Goal: Register for event/course

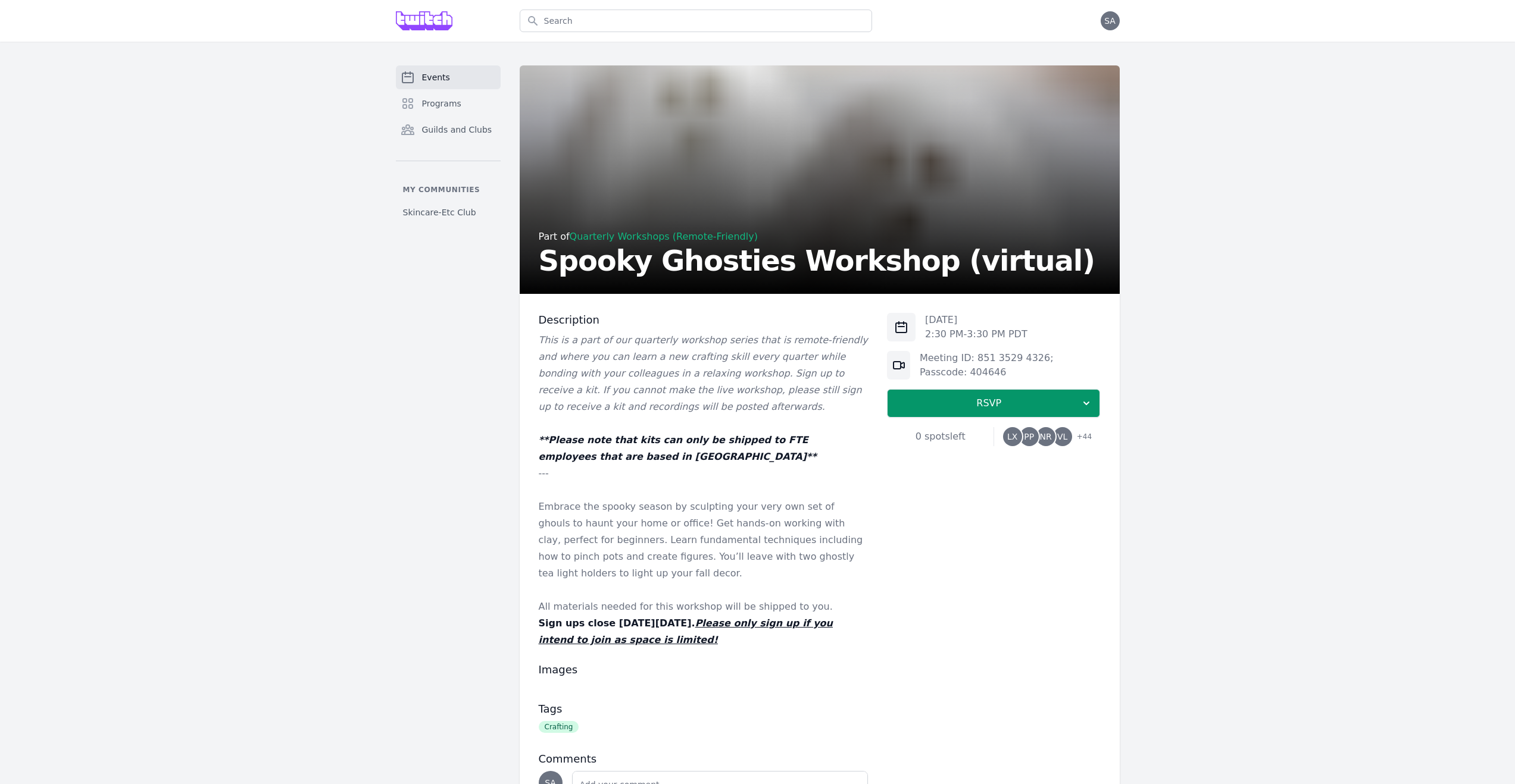
scroll to position [3, 0]
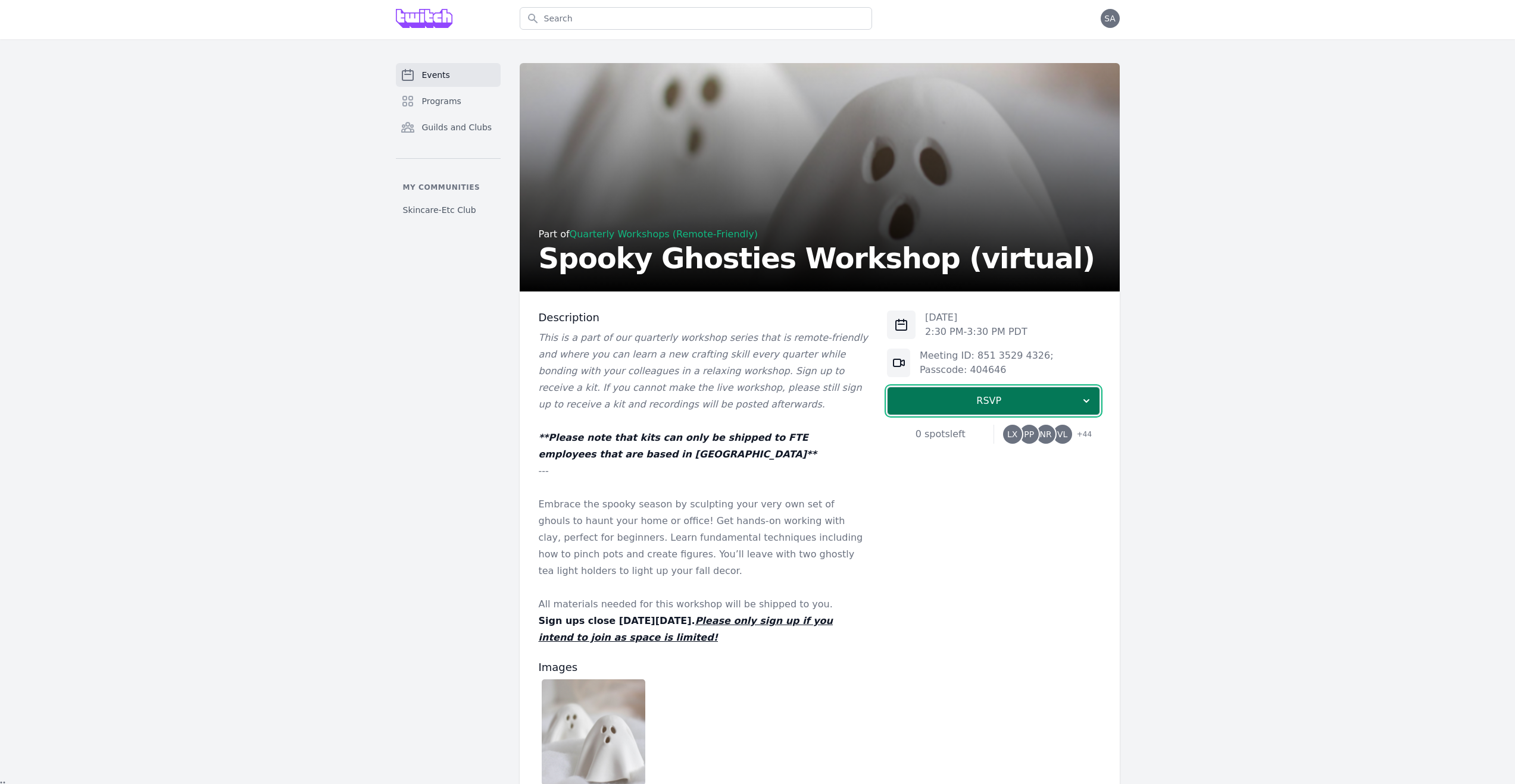
click at [1040, 397] on span "RSVP" at bounding box center [988, 400] width 183 height 14
click at [1021, 432] on link "I'm going" at bounding box center [993, 433] width 213 height 22
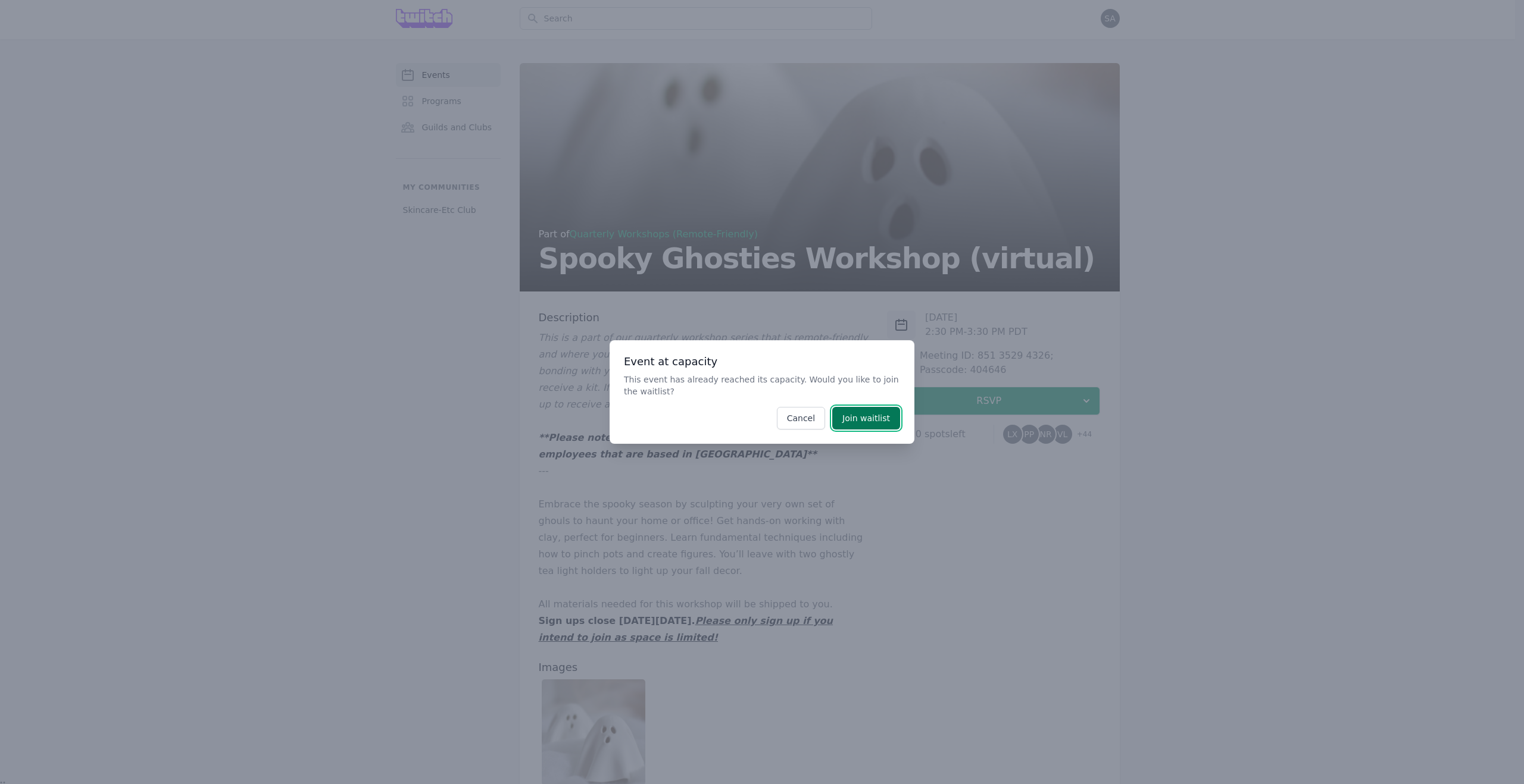
click at [892, 423] on button "Join waitlist" at bounding box center [866, 418] width 68 height 23
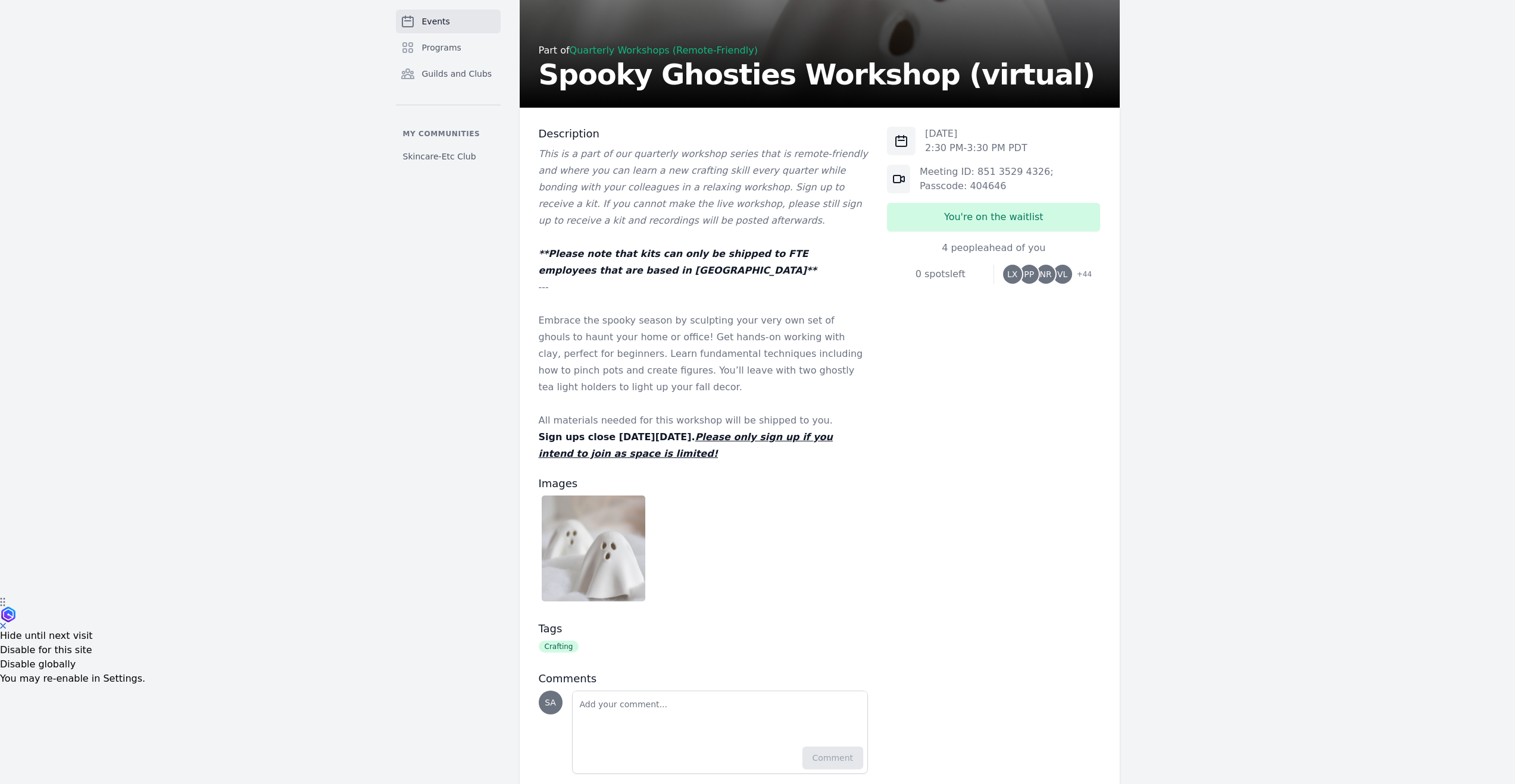
scroll to position [219, 0]
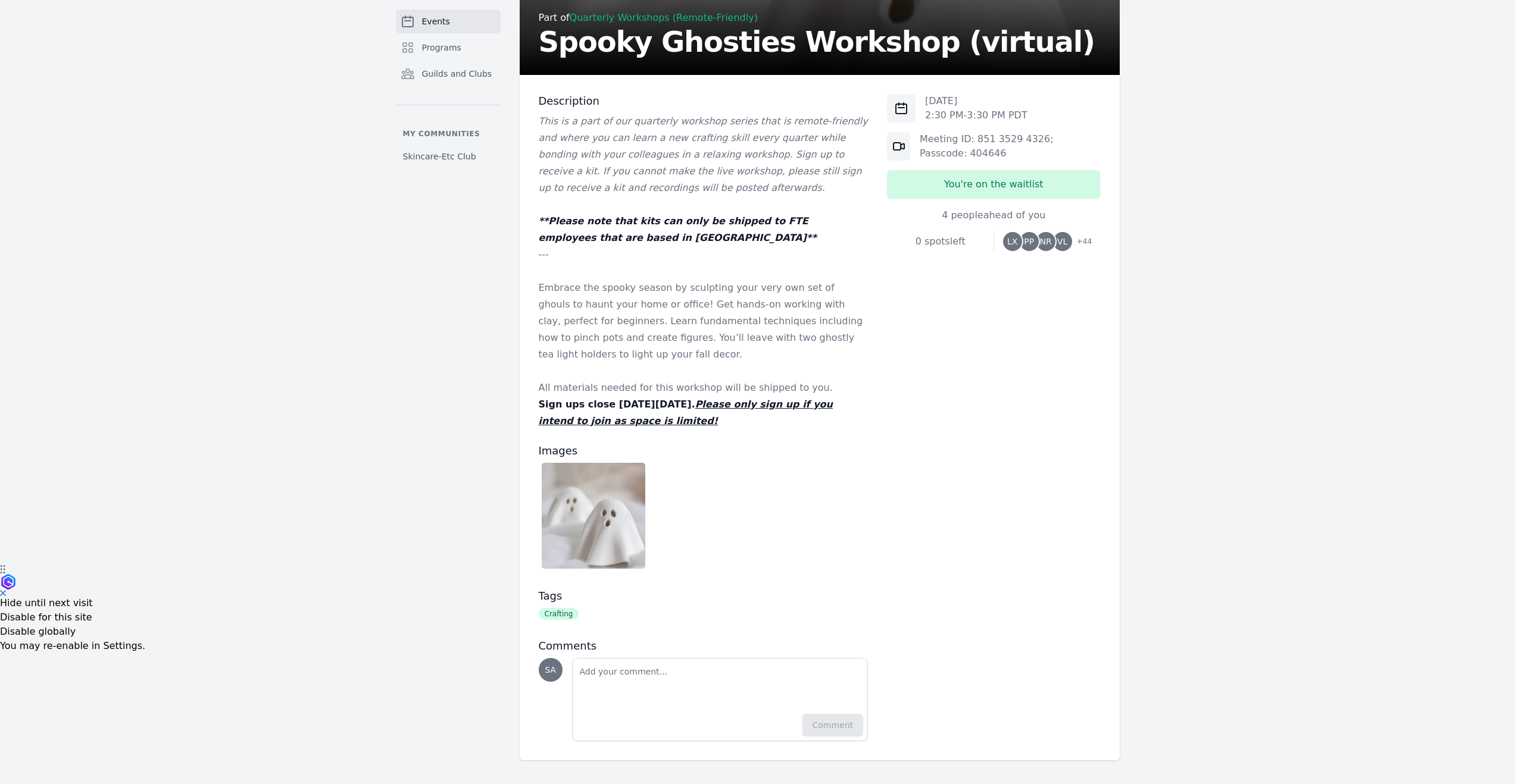
click at [794, 404] on u "Please only sign up if you intend to join as space is limited!" at bounding box center [686, 412] width 294 height 28
click at [792, 405] on u "Please only sign up if you intend to join as space is limited!" at bounding box center [686, 412] width 294 height 28
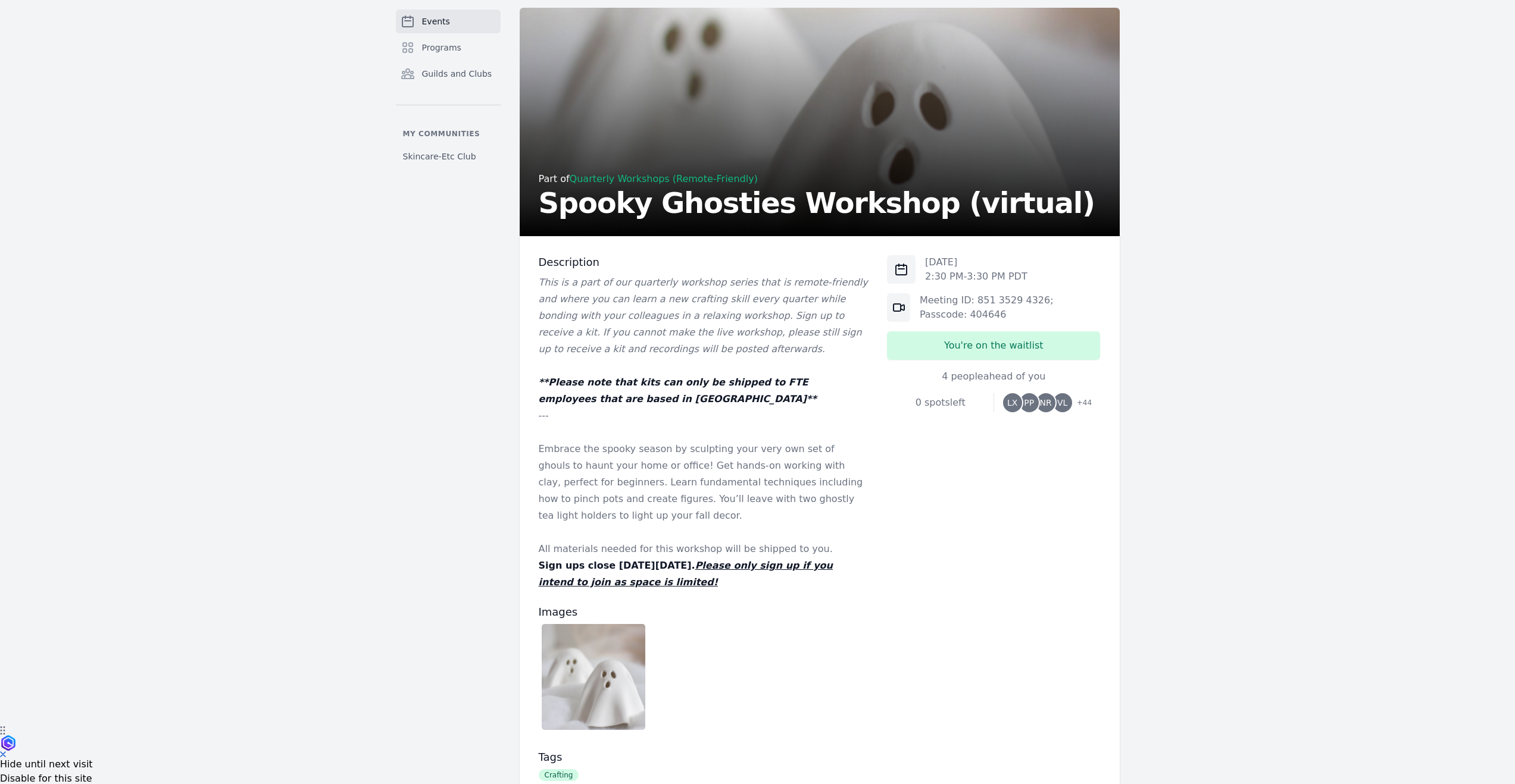
scroll to position [0, 0]
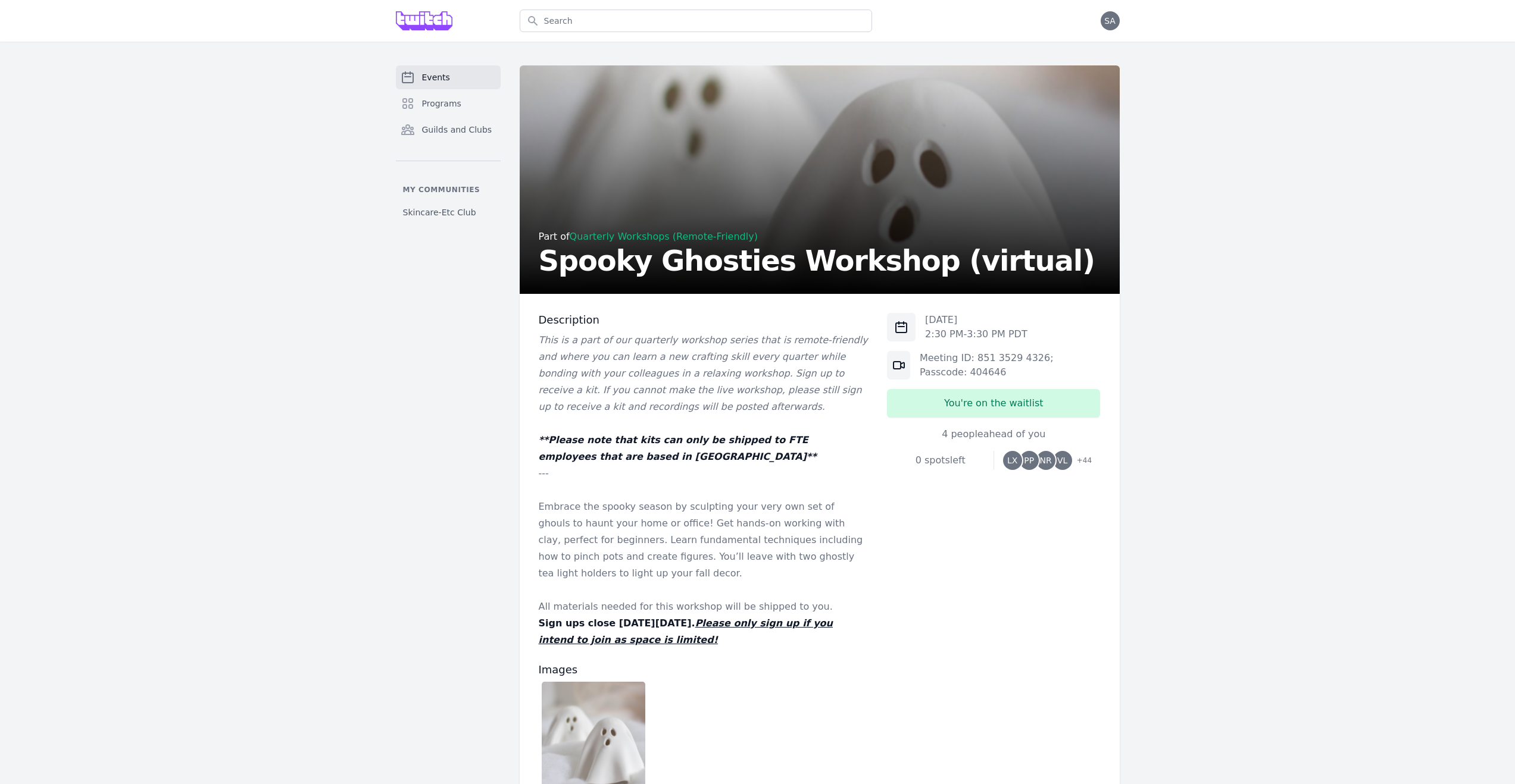
click at [759, 208] on div "Part of Quarterly Workshops (Remote-Friendly) Spooky Ghosties Workshop (virtual)" at bounding box center [817, 181] width 556 height 186
click at [683, 242] on div "Part of Quarterly Workshops (Remote-Friendly)" at bounding box center [817, 237] width 556 height 14
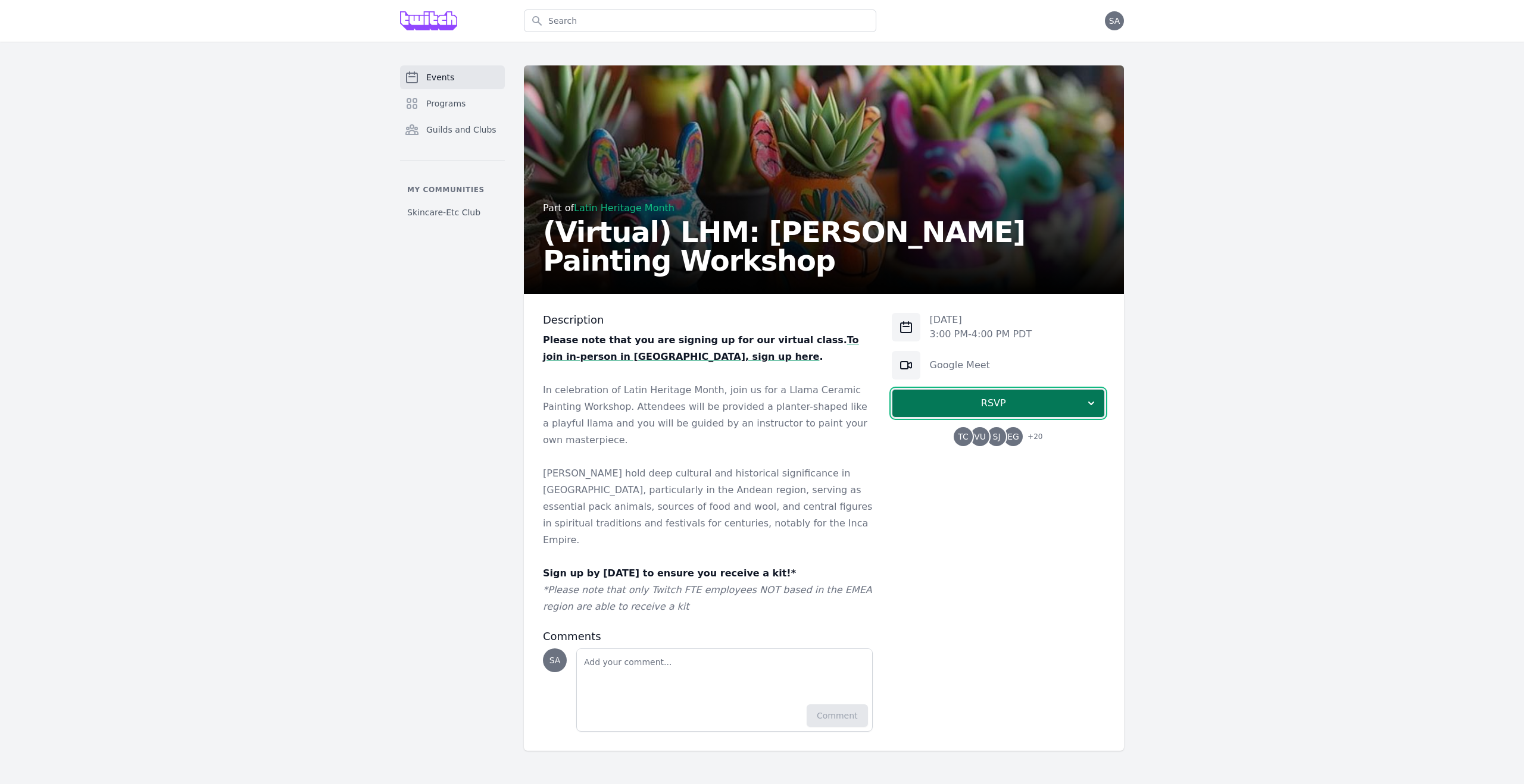
click at [1031, 404] on span "RSVP" at bounding box center [993, 403] width 183 height 14
click at [1012, 426] on link "I'm going" at bounding box center [998, 436] width 213 height 22
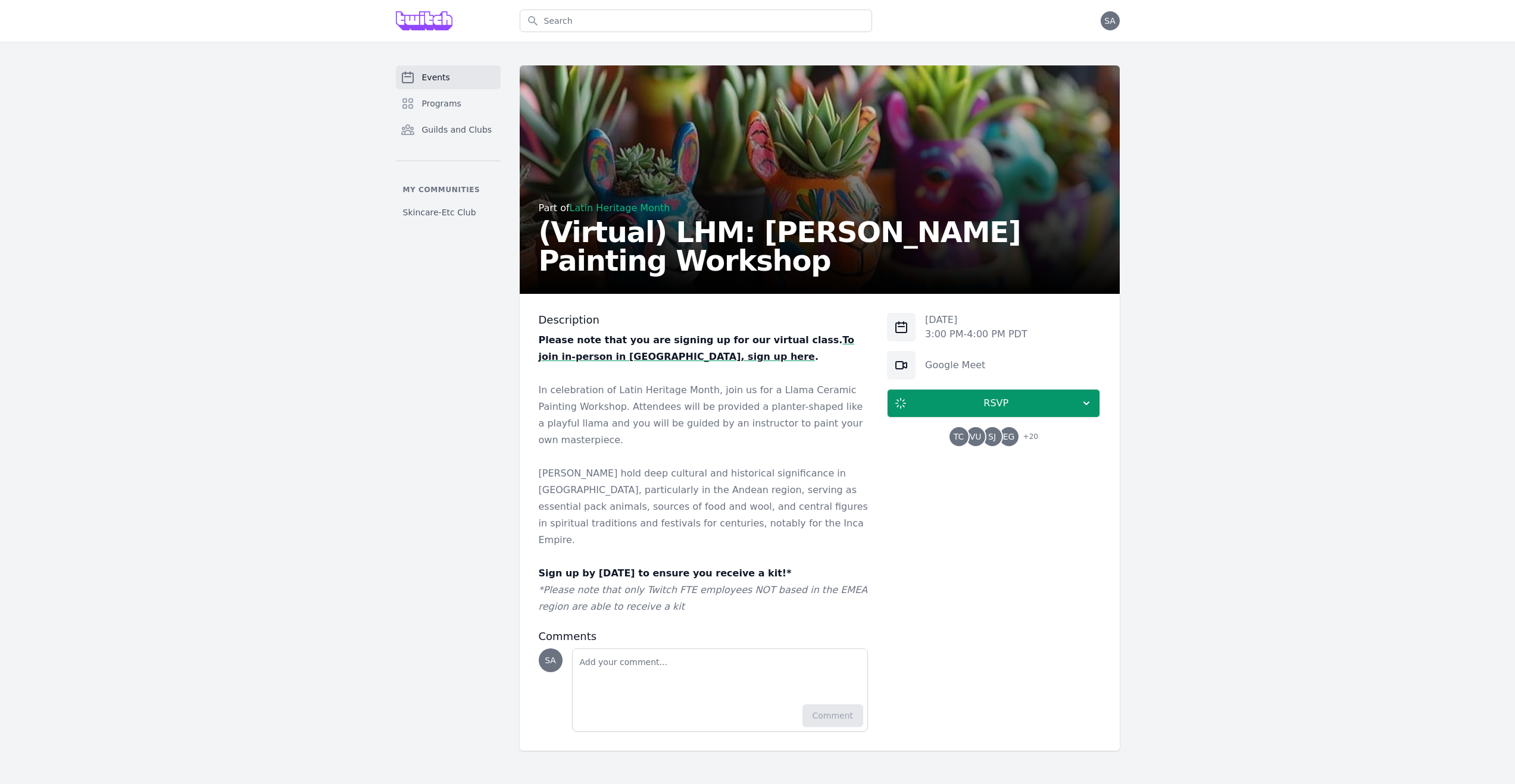
scroll to position [405, 0]
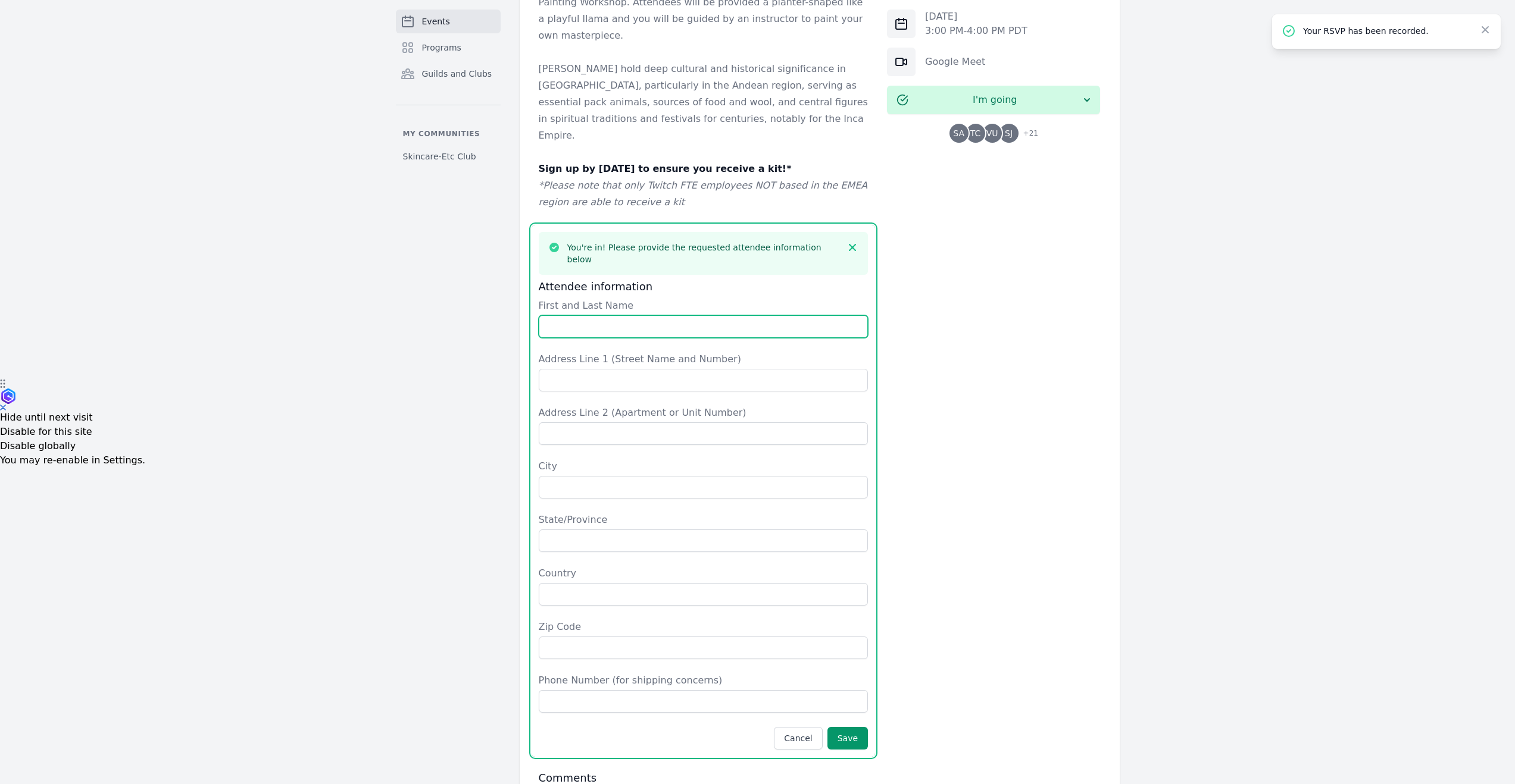
click at [547, 316] on input "First and Last Name" at bounding box center [704, 327] width 330 height 23
type input "Sanjana Agarwal"
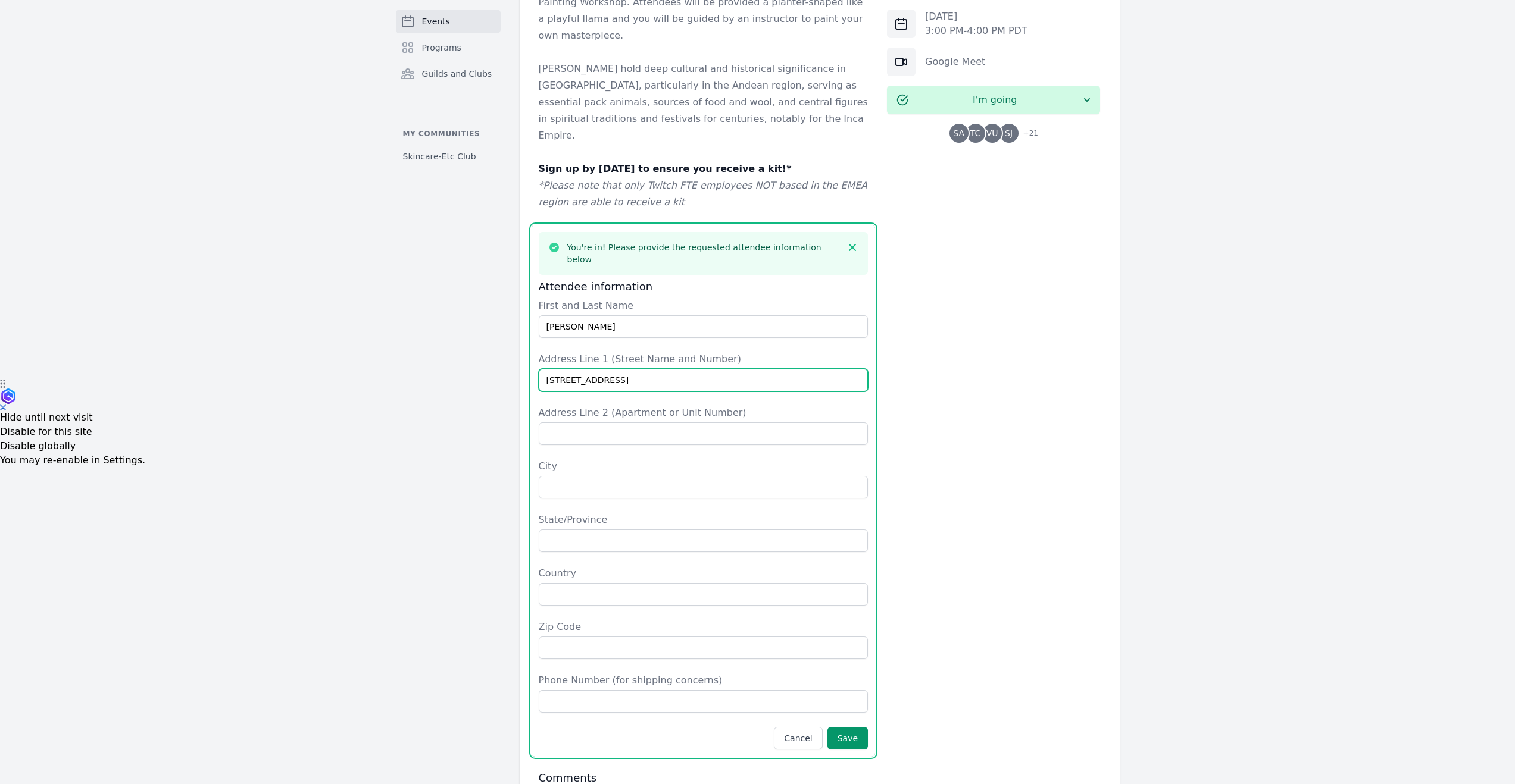
type input "20224 Treyburn Lane"
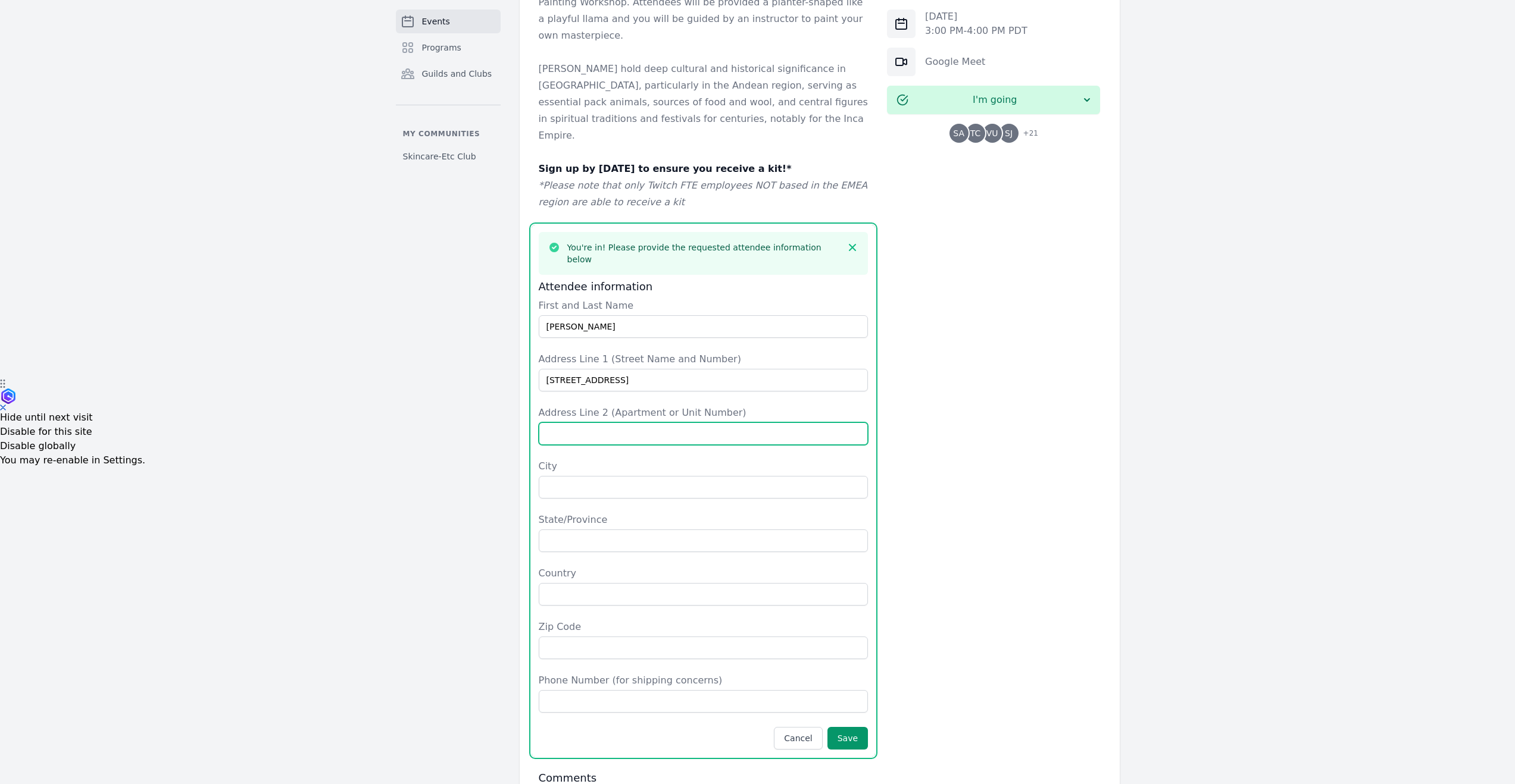
click at [590, 422] on input "Address Line 2 (Apartment or Unit Number)" at bounding box center [704, 433] width 330 height 23
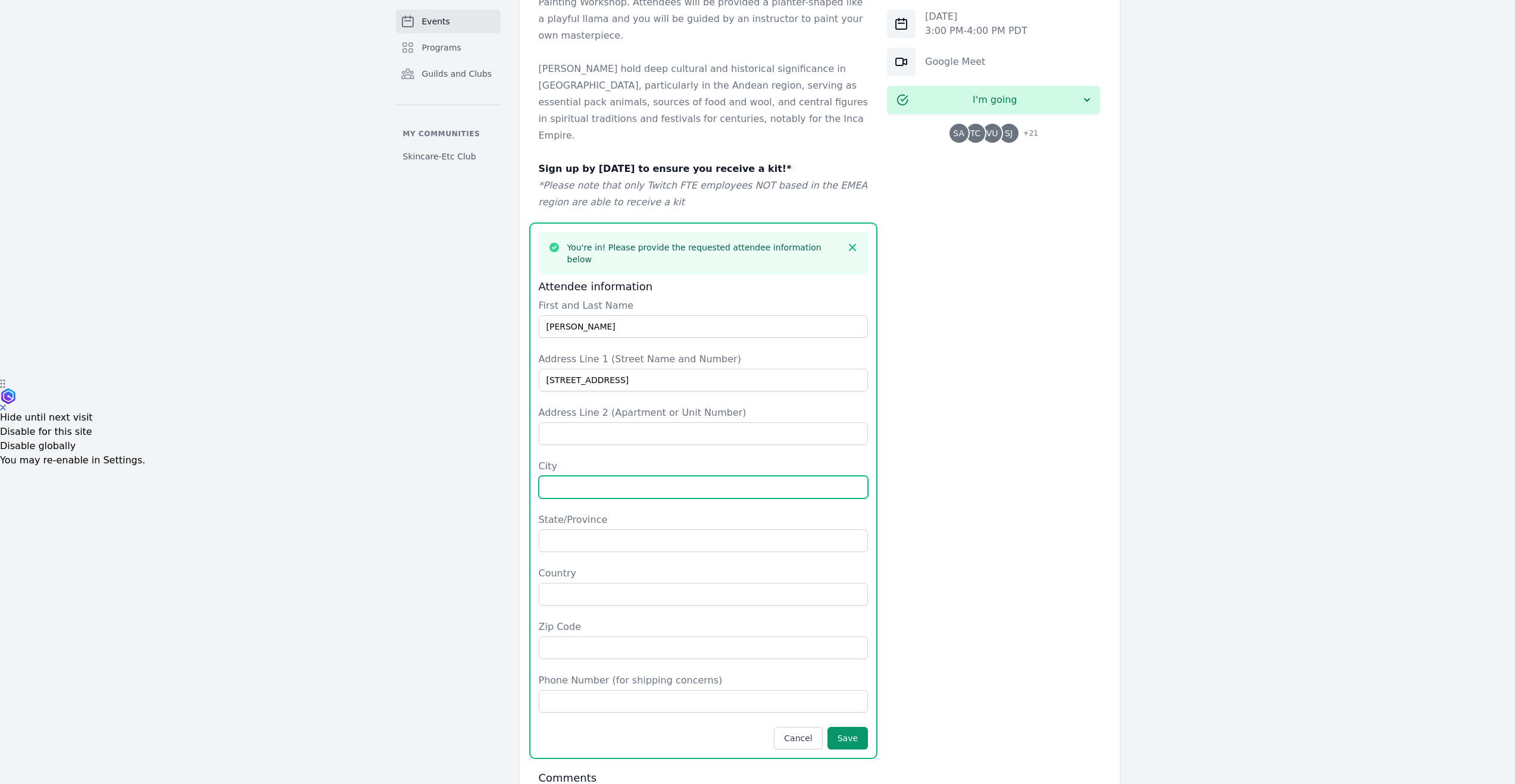
click at [586, 476] on input "City" at bounding box center [704, 487] width 330 height 23
type input "Pflugerville"
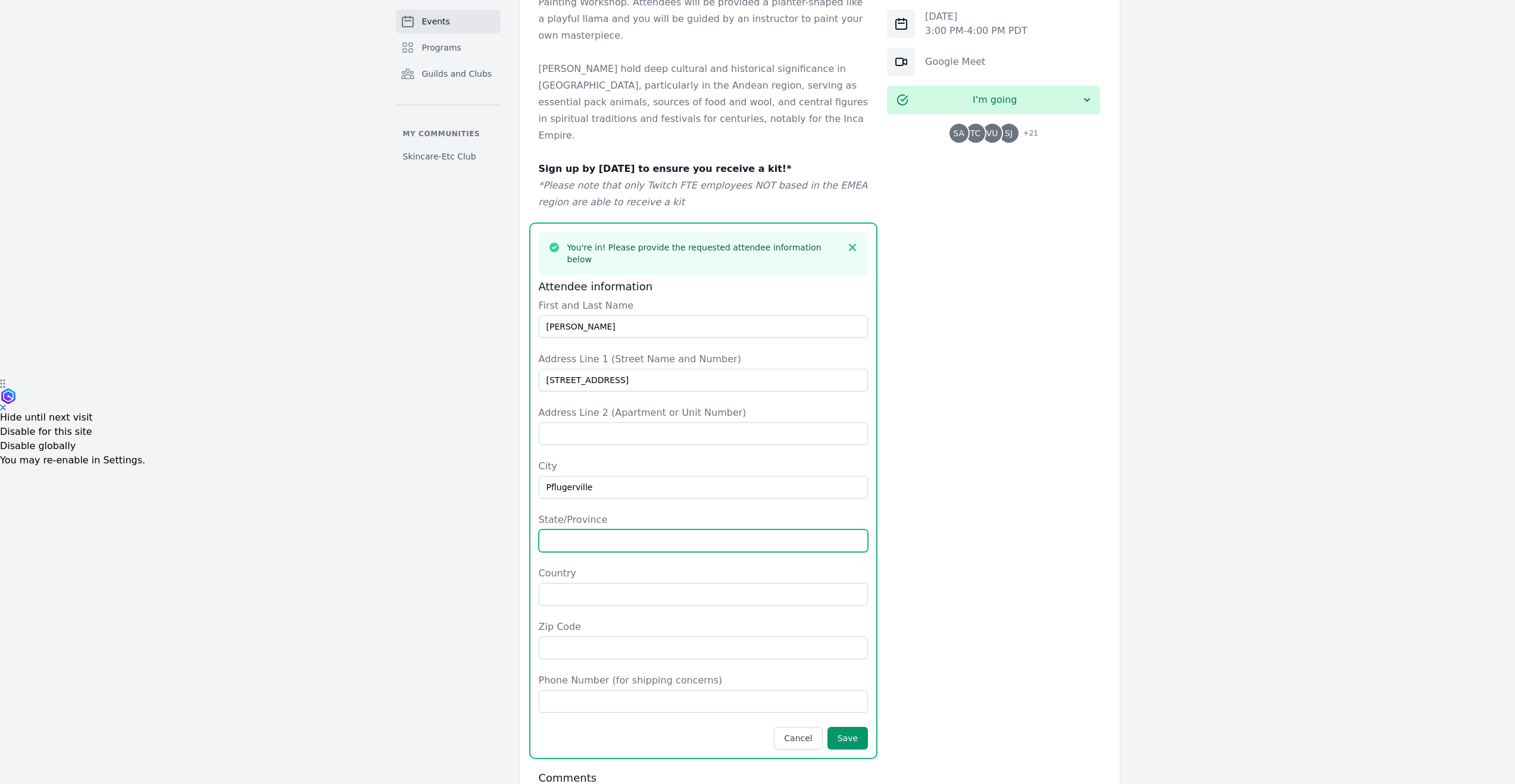
click at [627, 530] on input "State/Province" at bounding box center [704, 541] width 330 height 23
type input "Texas"
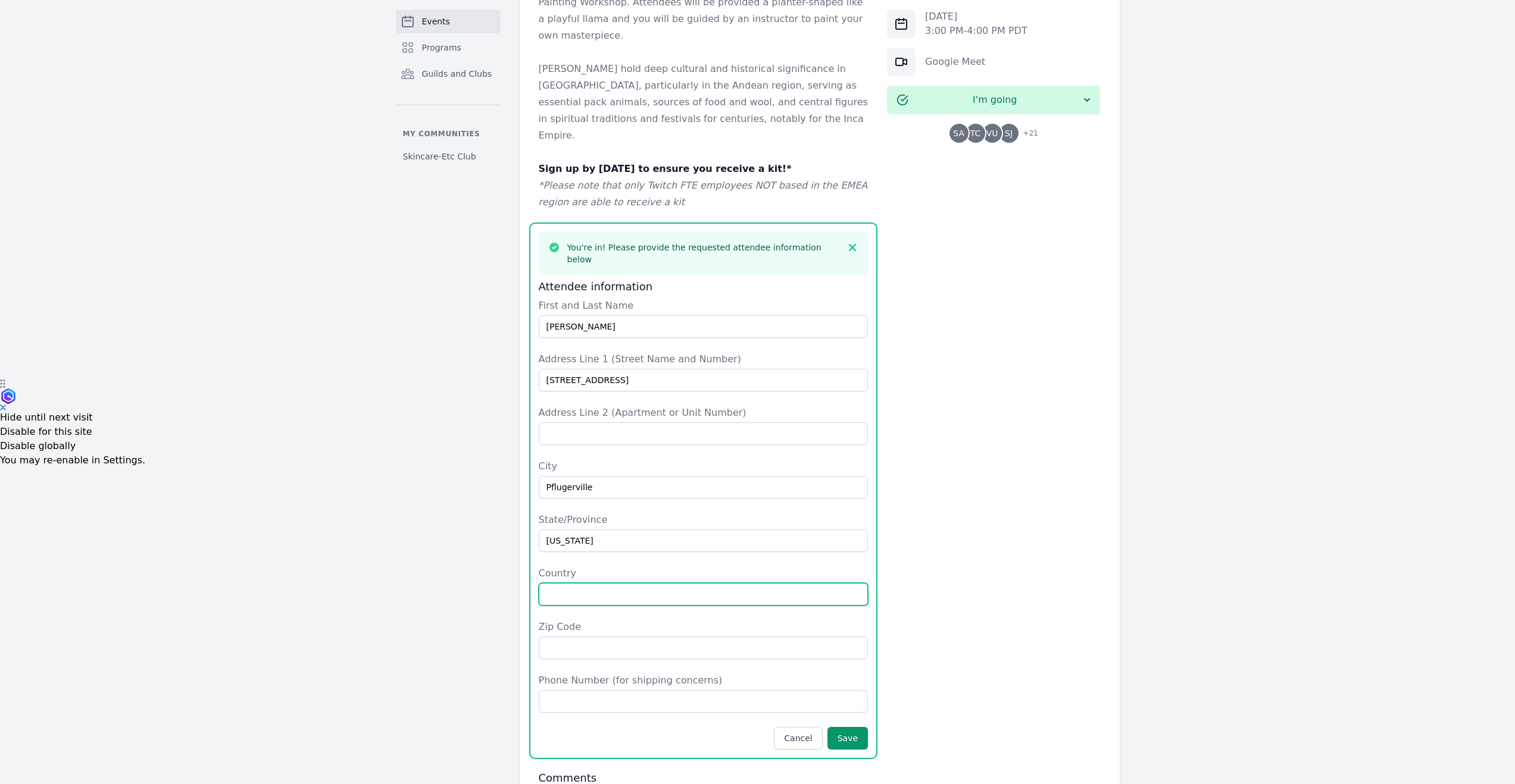
click at [618, 583] on input "Country" at bounding box center [704, 594] width 330 height 23
type input "US"
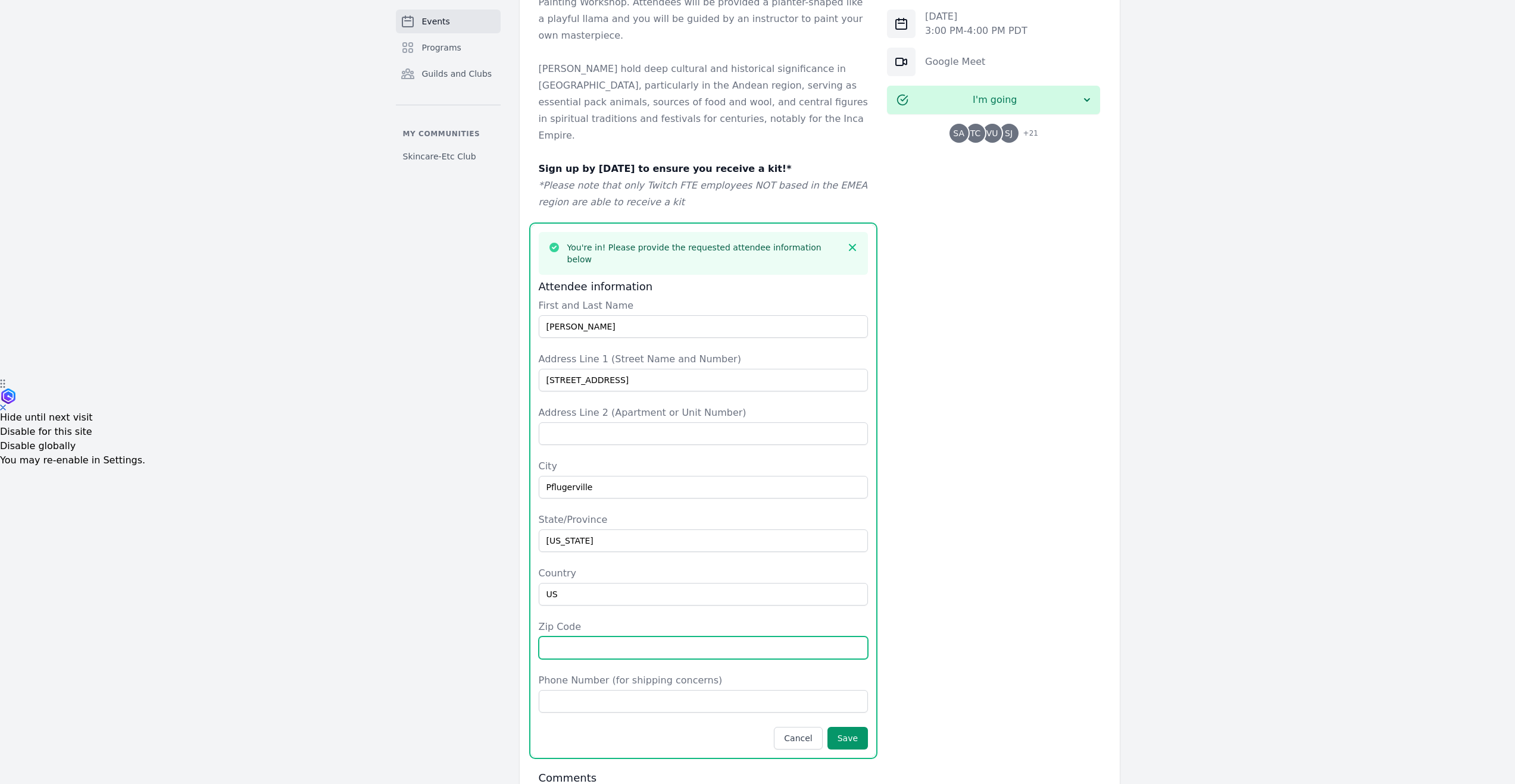
click at [614, 636] on input "Zip Code" at bounding box center [704, 647] width 330 height 23
type input "78660"
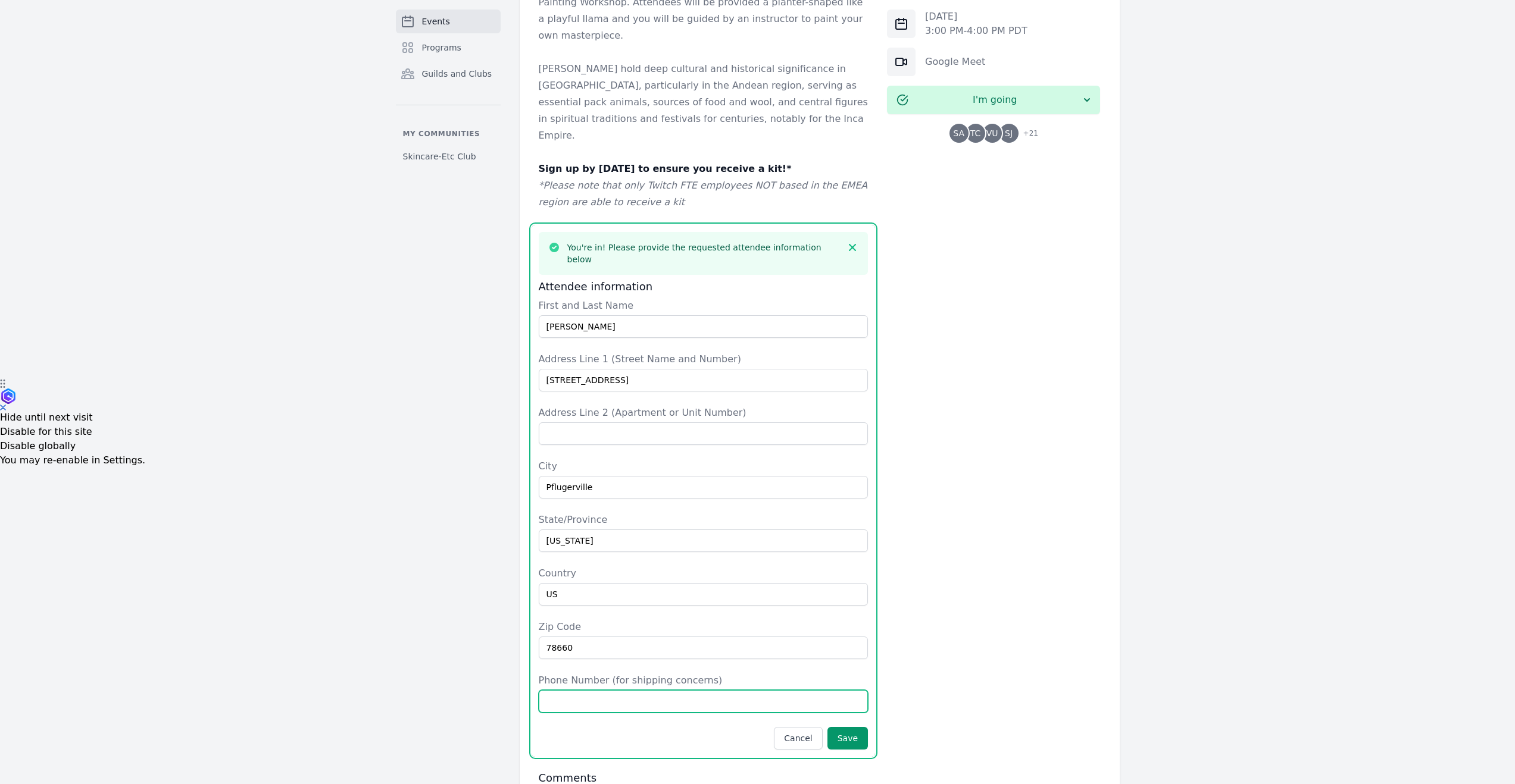
click at [658, 690] on input "Phone Number (for shipping concerns)" at bounding box center [704, 701] width 330 height 23
type input "4088079554"
click at [862, 727] on button "Save" at bounding box center [847, 738] width 40 height 23
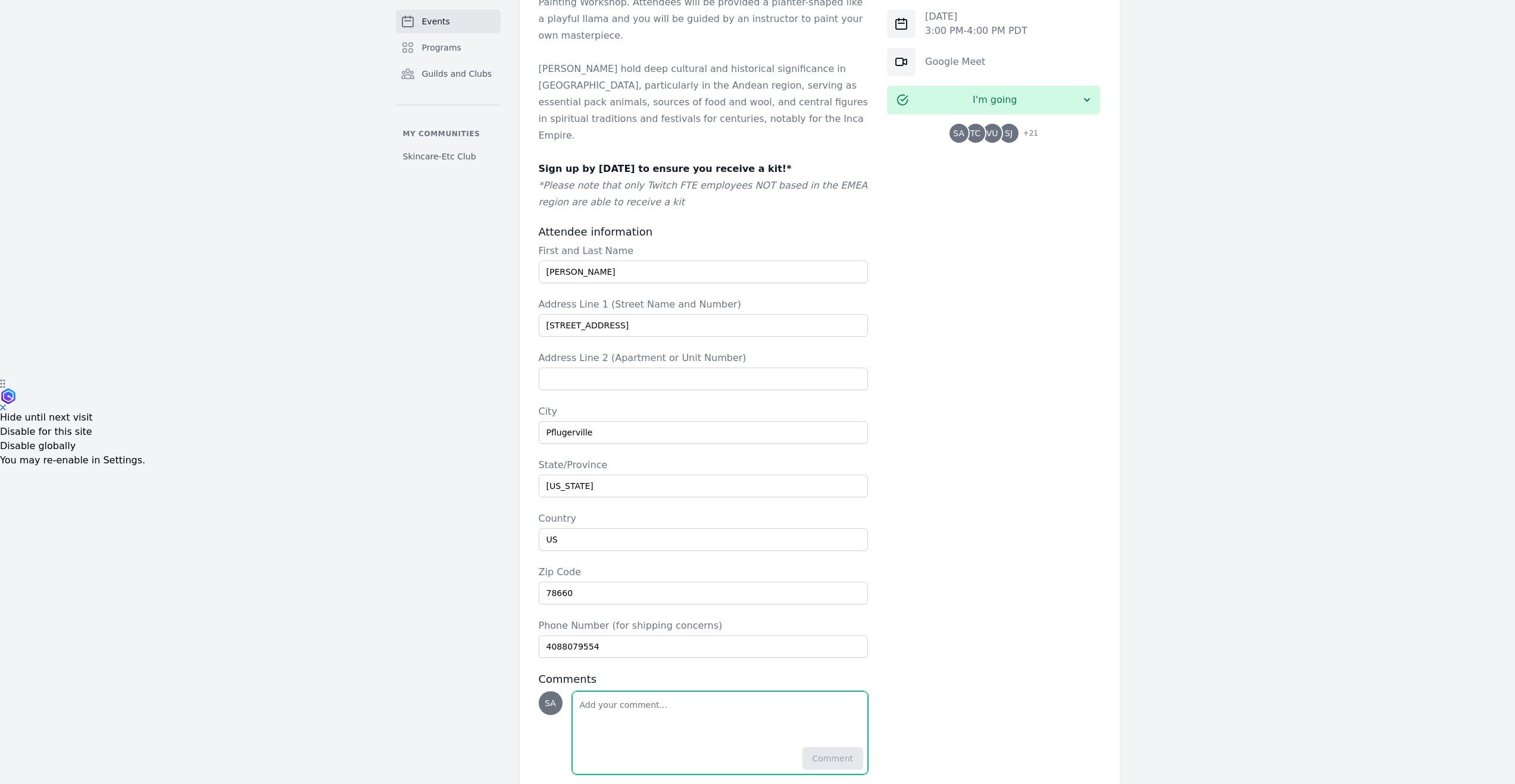
click at [688, 692] on textarea "Add a note" at bounding box center [721, 717] width 296 height 50
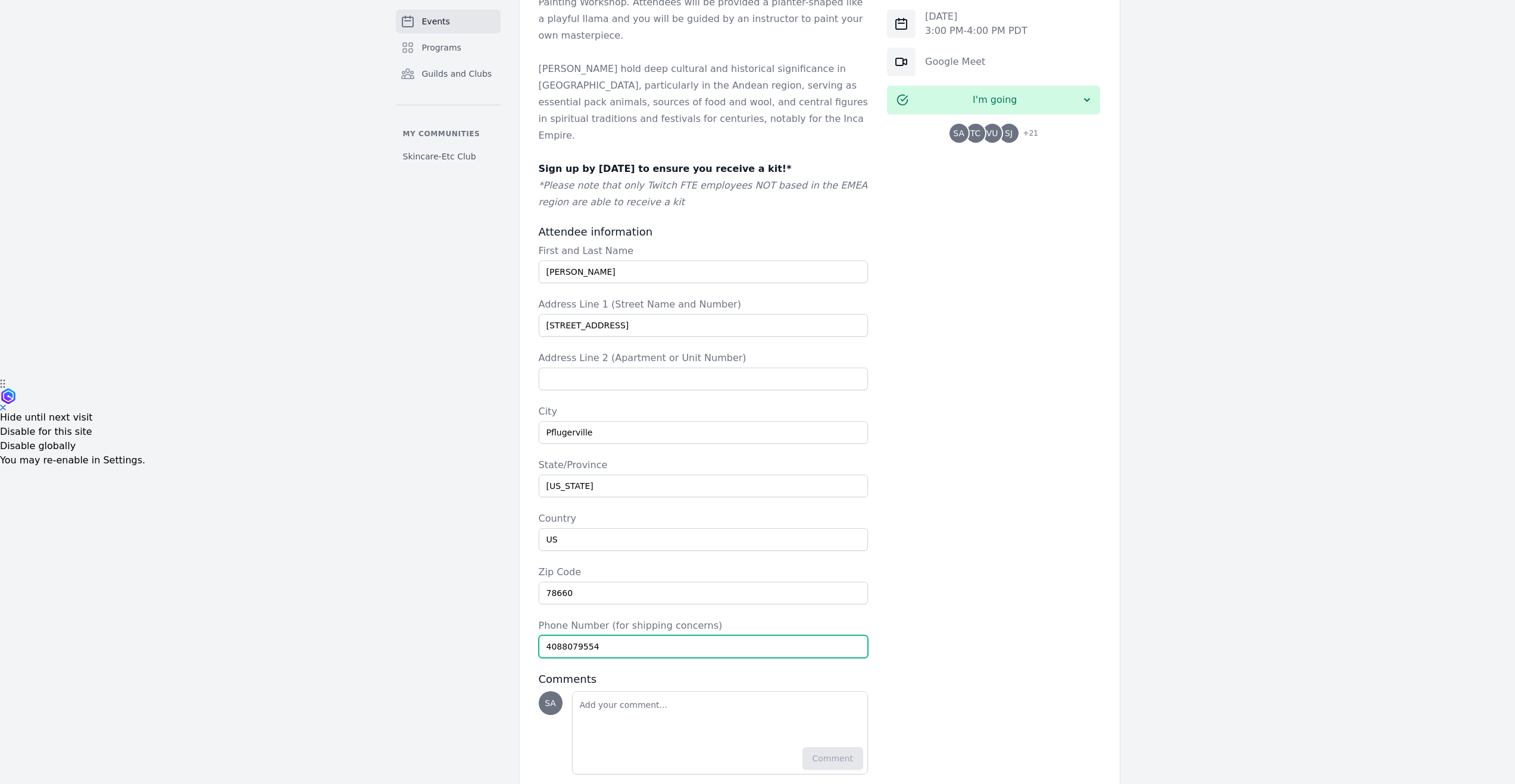
click at [658, 635] on input "4088079554" at bounding box center [704, 646] width 330 height 23
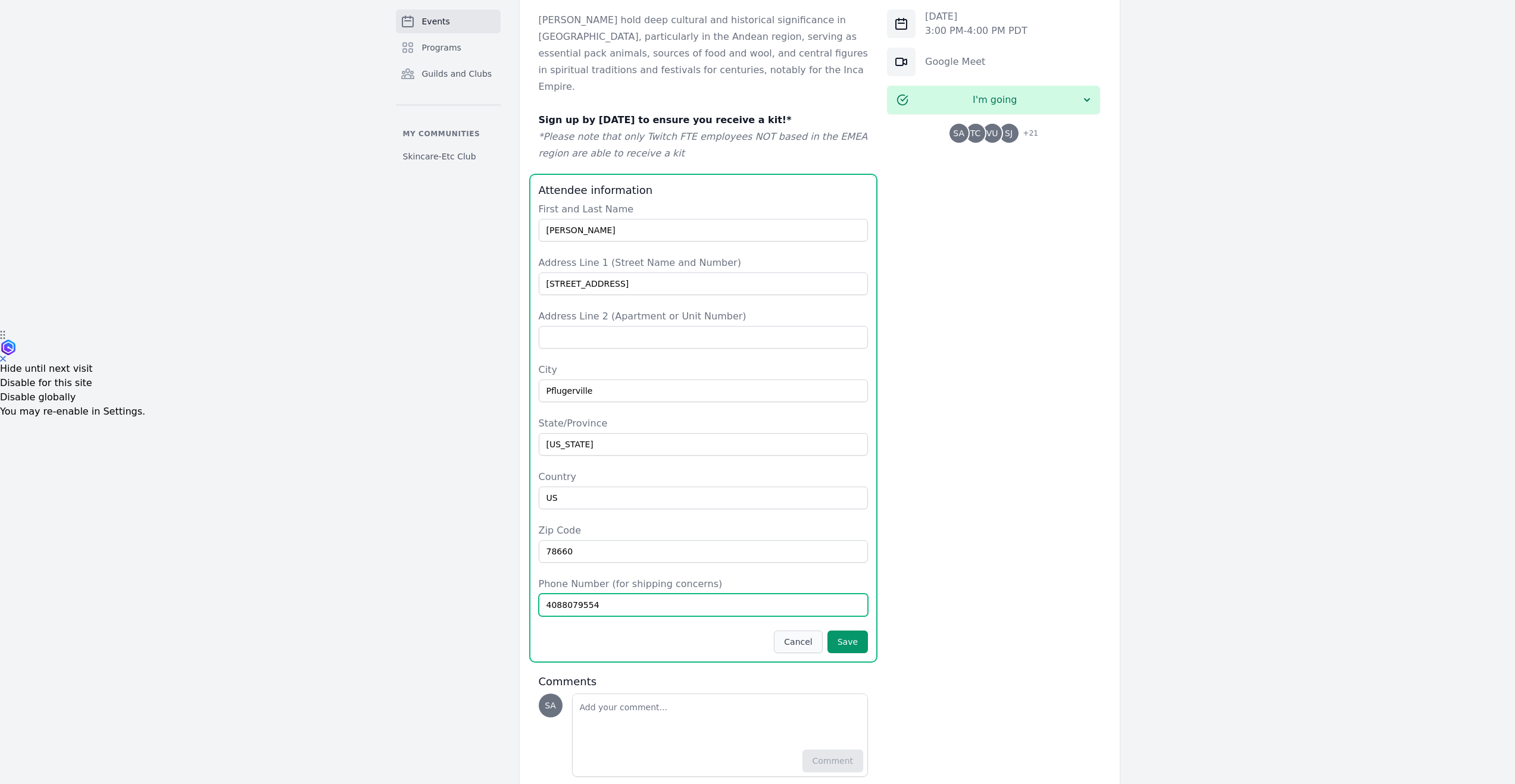
scroll to position [456, 0]
click at [860, 629] on button "Save" at bounding box center [847, 640] width 40 height 23
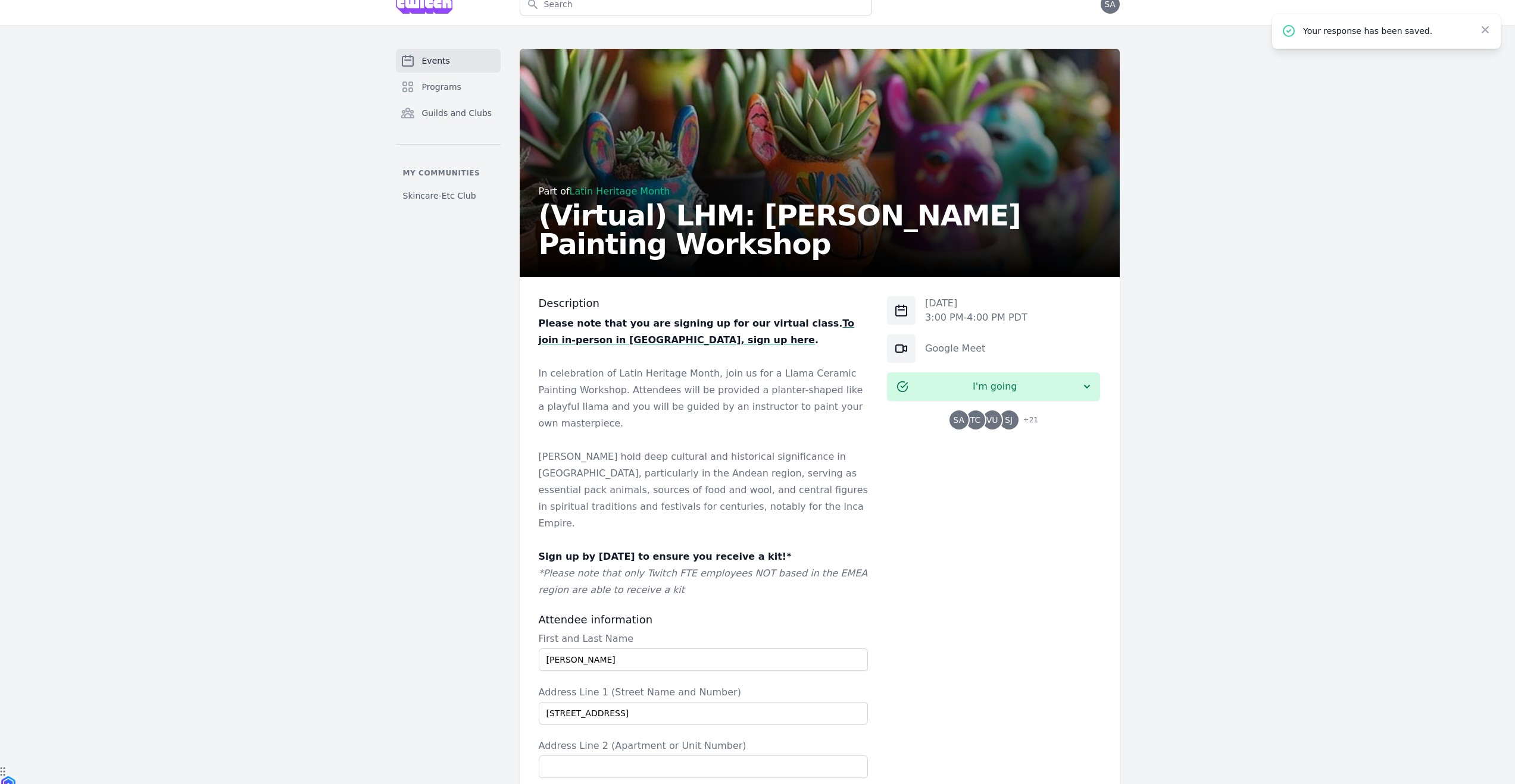
scroll to position [0, 0]
